Goal: Task Accomplishment & Management: Manage account settings

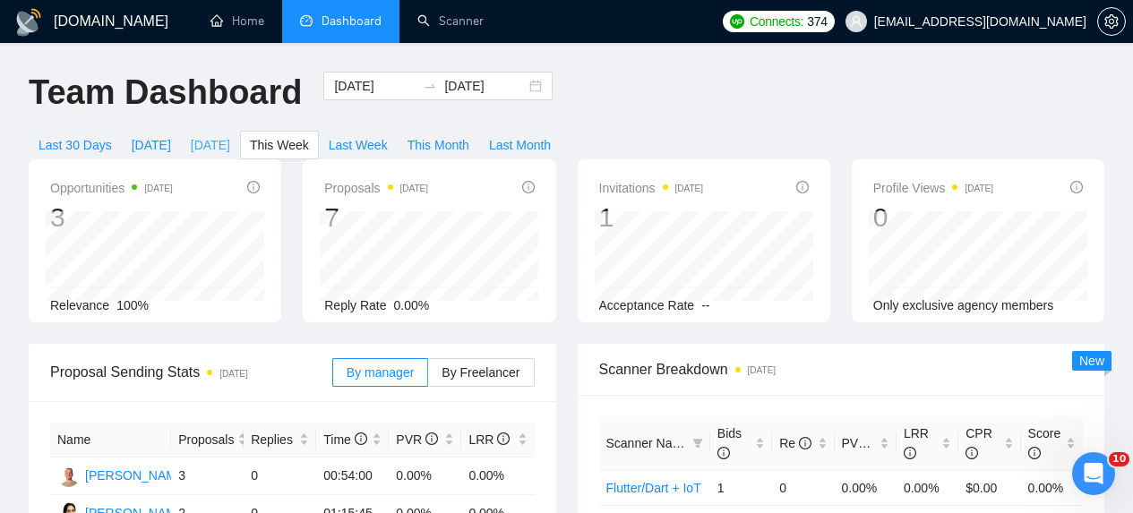
click at [215, 145] on span "[DATE]" at bounding box center [210, 145] width 39 height 20
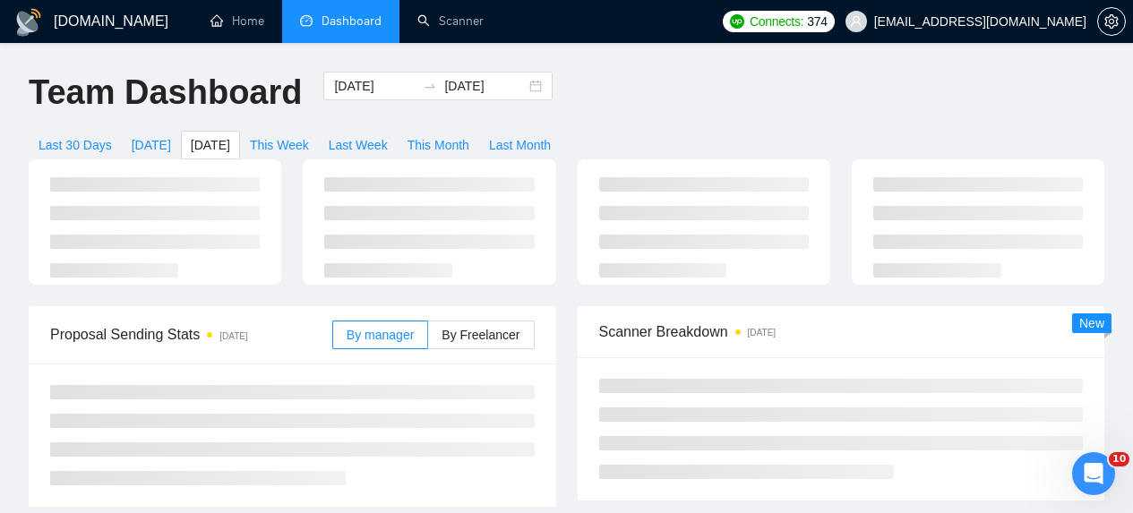
type input "[DATE]"
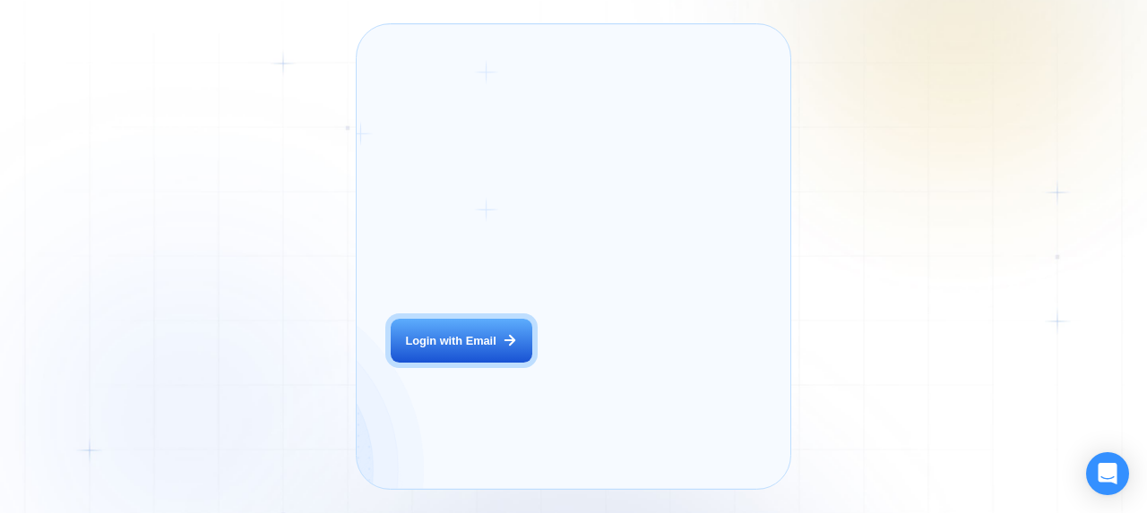
click at [587, 372] on div "The next generation of lead generation. [PERSON_NAME] CEO Digital Agency Previo…" at bounding box center [680, 257] width 186 height 430
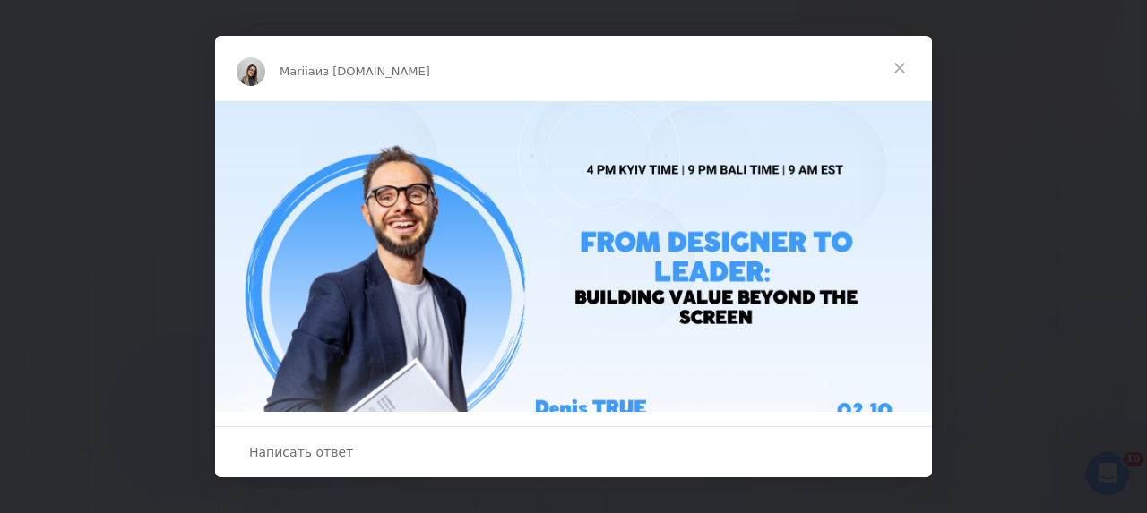
click at [905, 67] on span "Закрыть" at bounding box center [899, 68] width 65 height 65
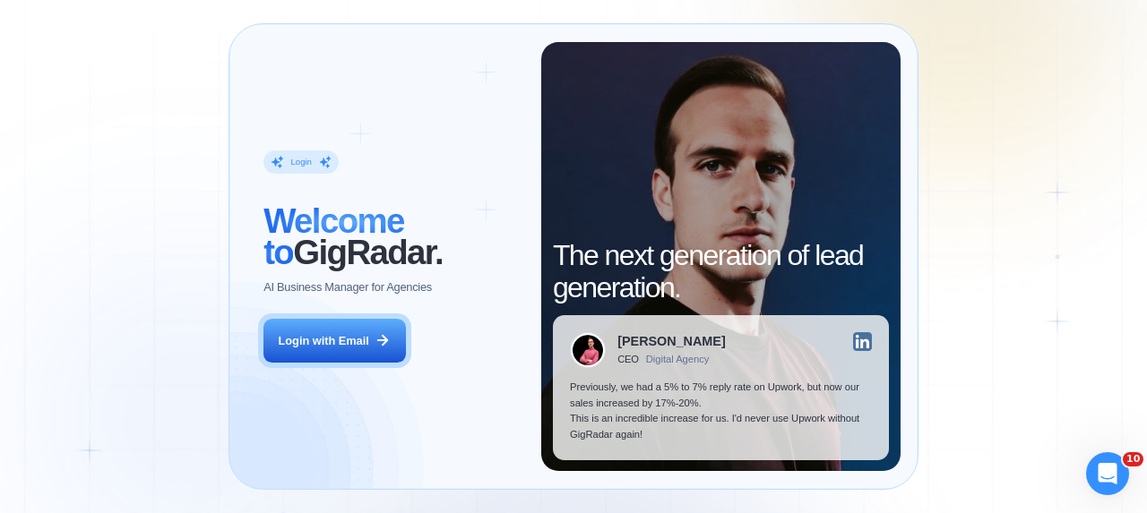
click at [1005, 137] on div "Login ‍ Welcome to GigRadar. AI Business Manager for Agencies Login with Email …" at bounding box center [573, 256] width 1147 height 513
